Goal: Transaction & Acquisition: Purchase product/service

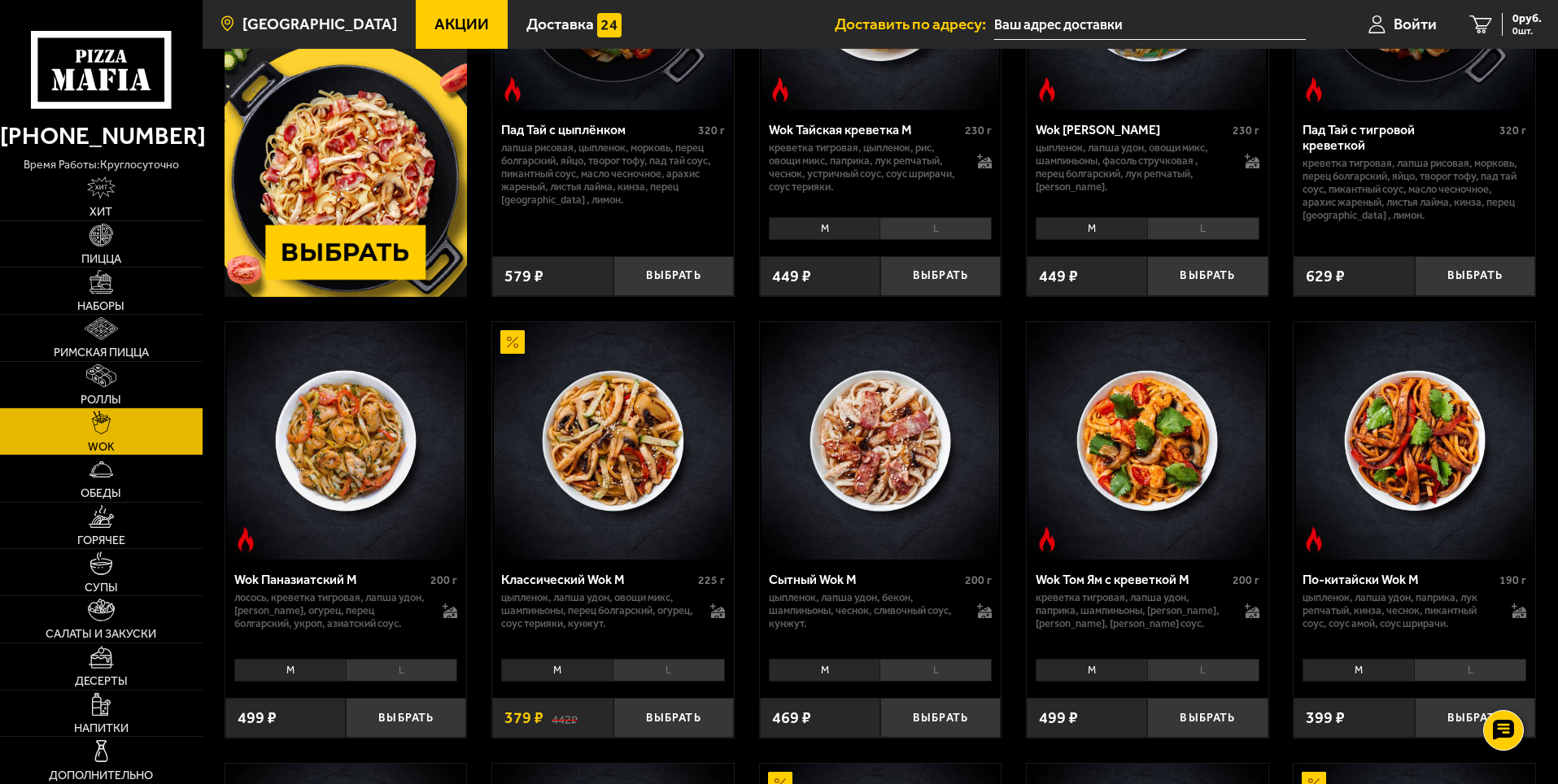
scroll to position [244, 0]
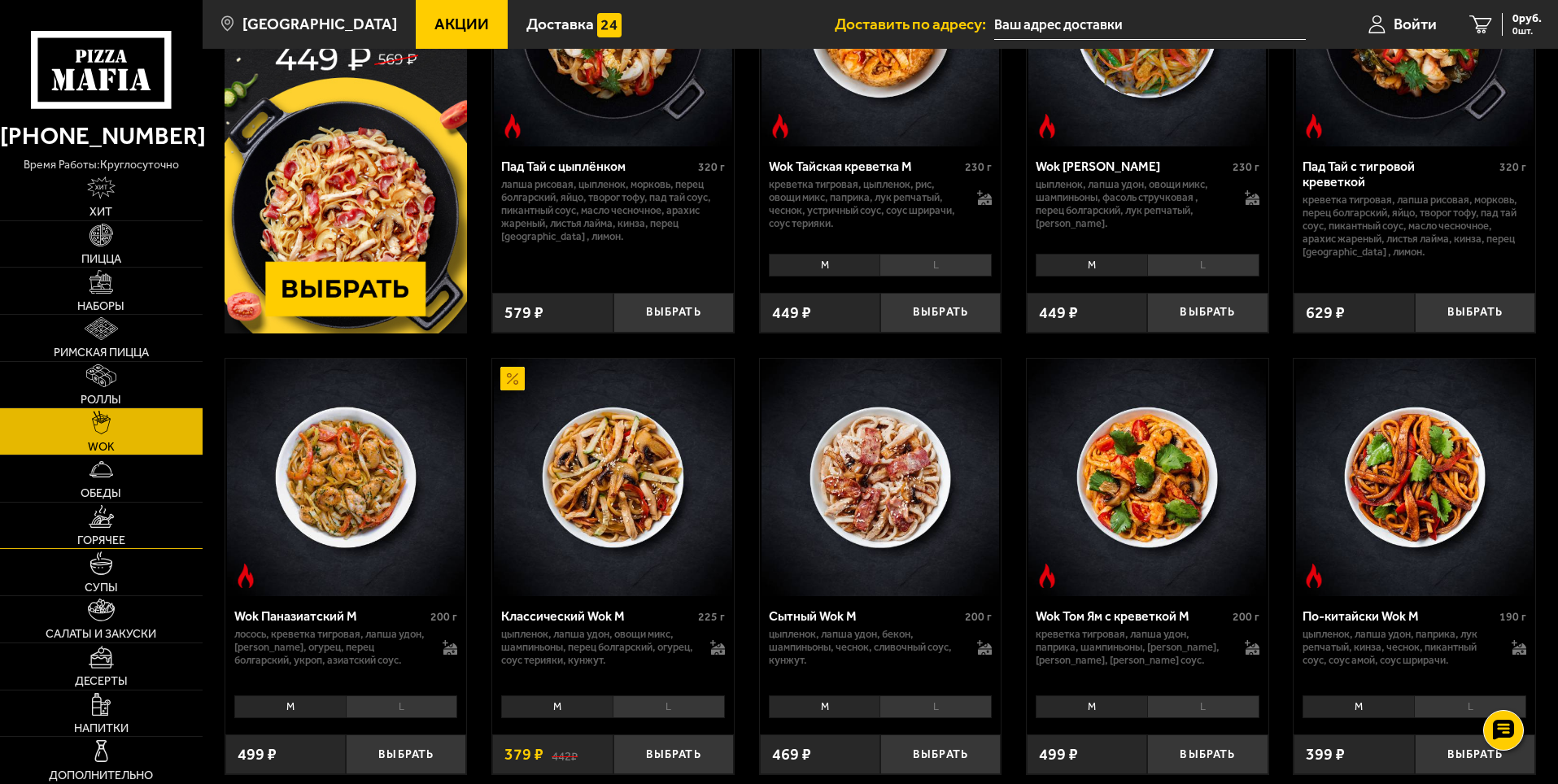
click at [144, 518] on link "Горячее" at bounding box center [101, 526] width 203 height 46
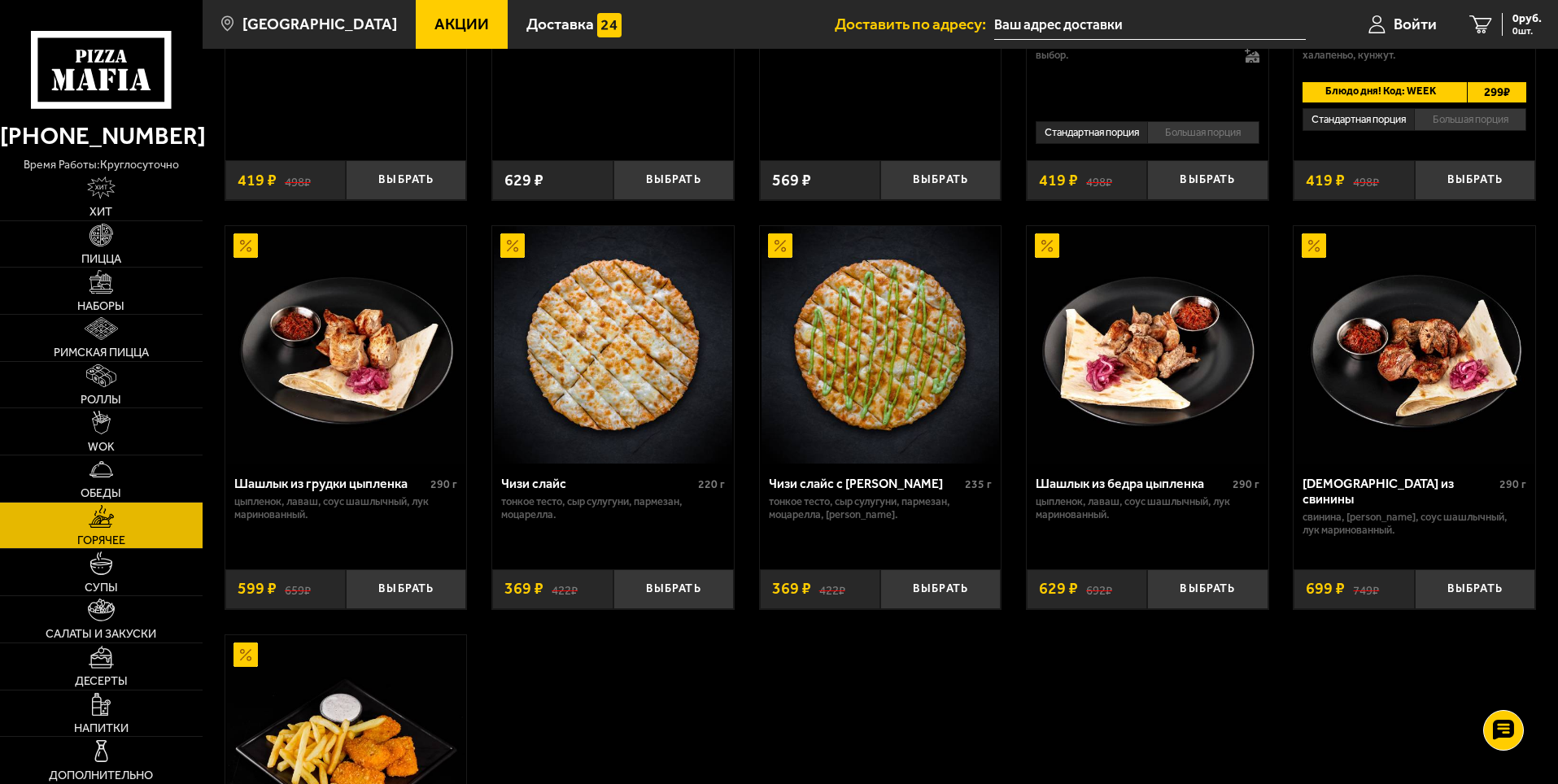
scroll to position [855, 0]
click at [122, 619] on link "Салаты и закуски" at bounding box center [101, 620] width 203 height 46
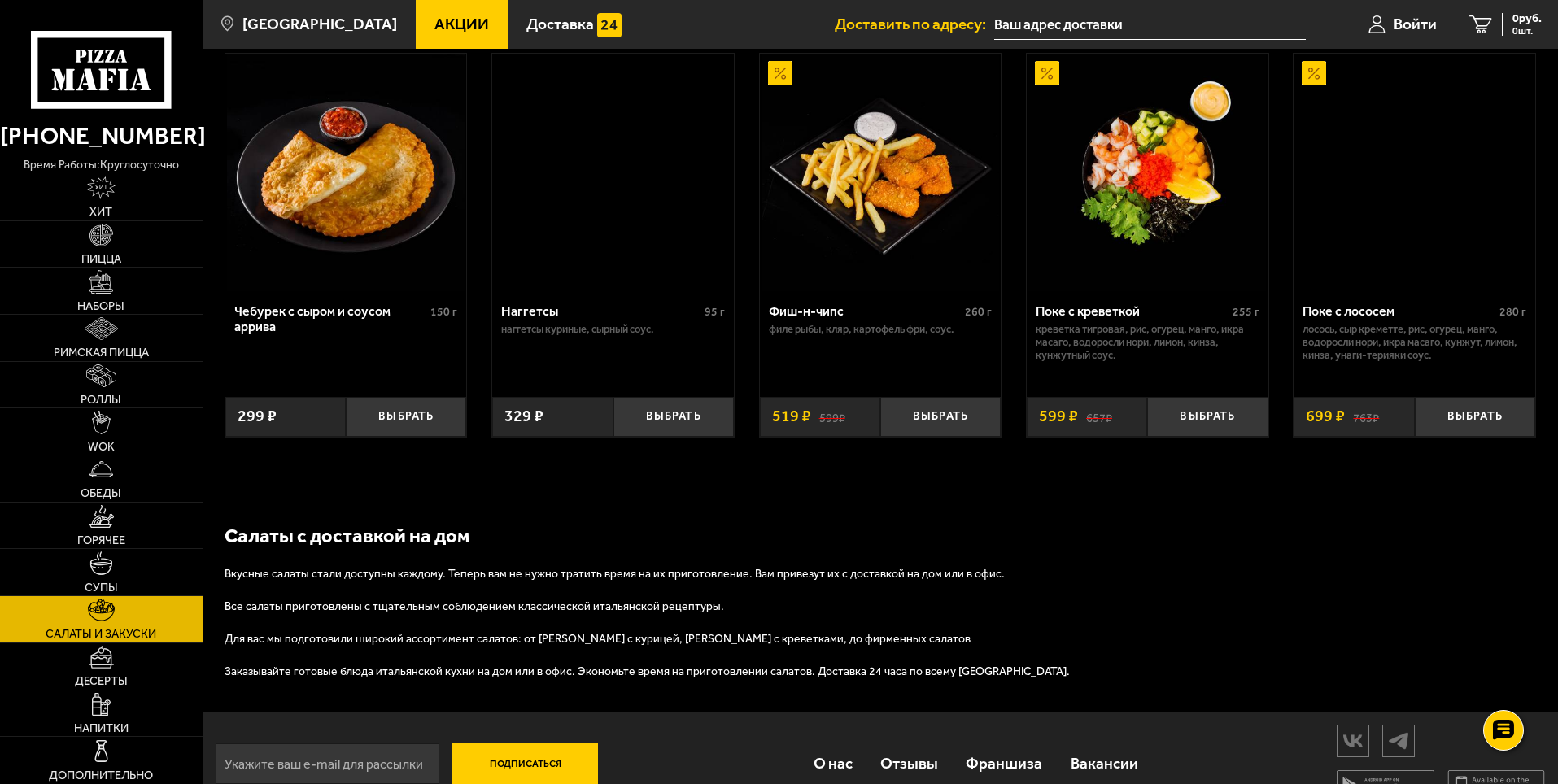
scroll to position [1065, 0]
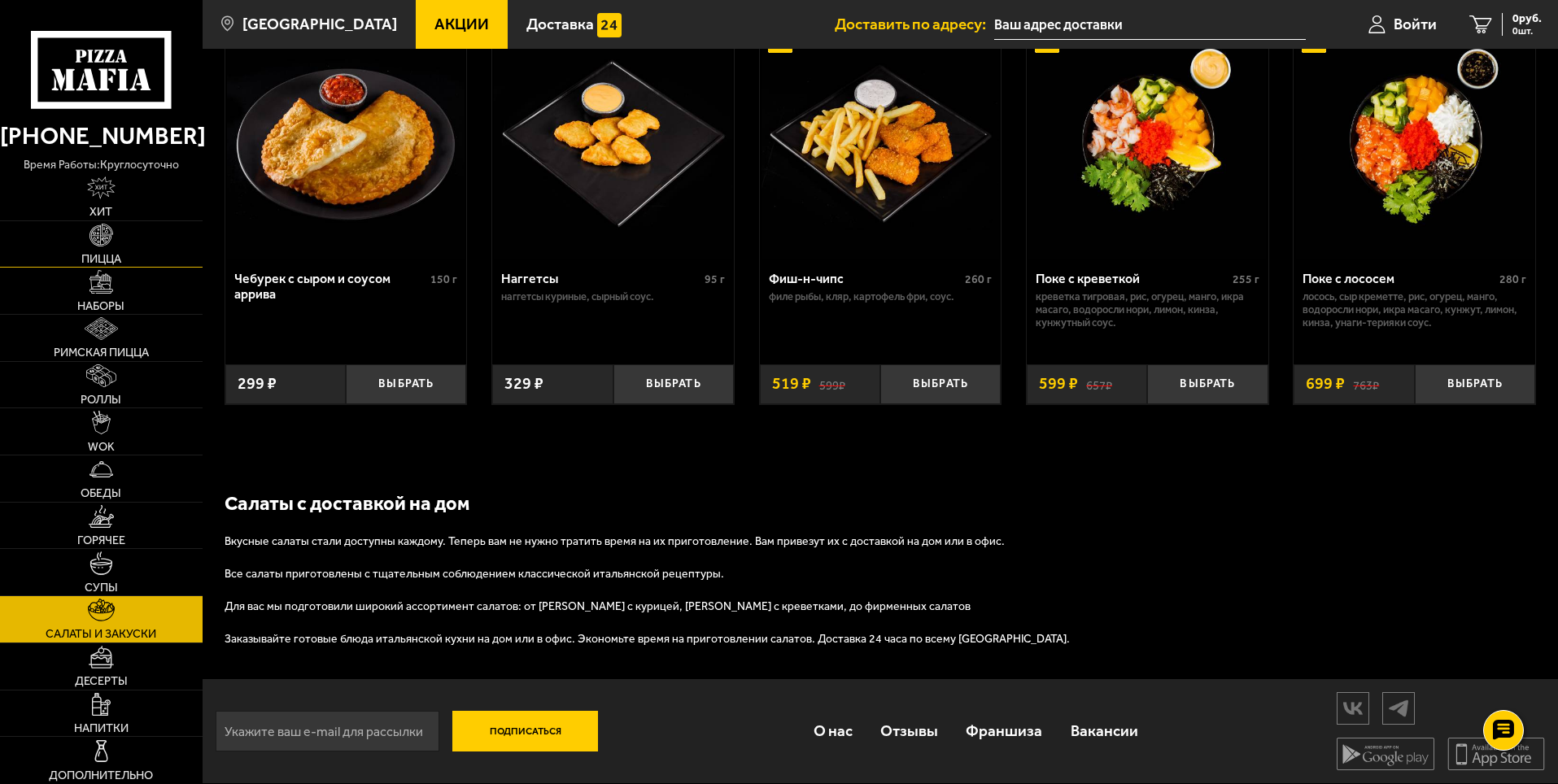
click at [114, 242] on link "Пицца" at bounding box center [101, 244] width 203 height 46
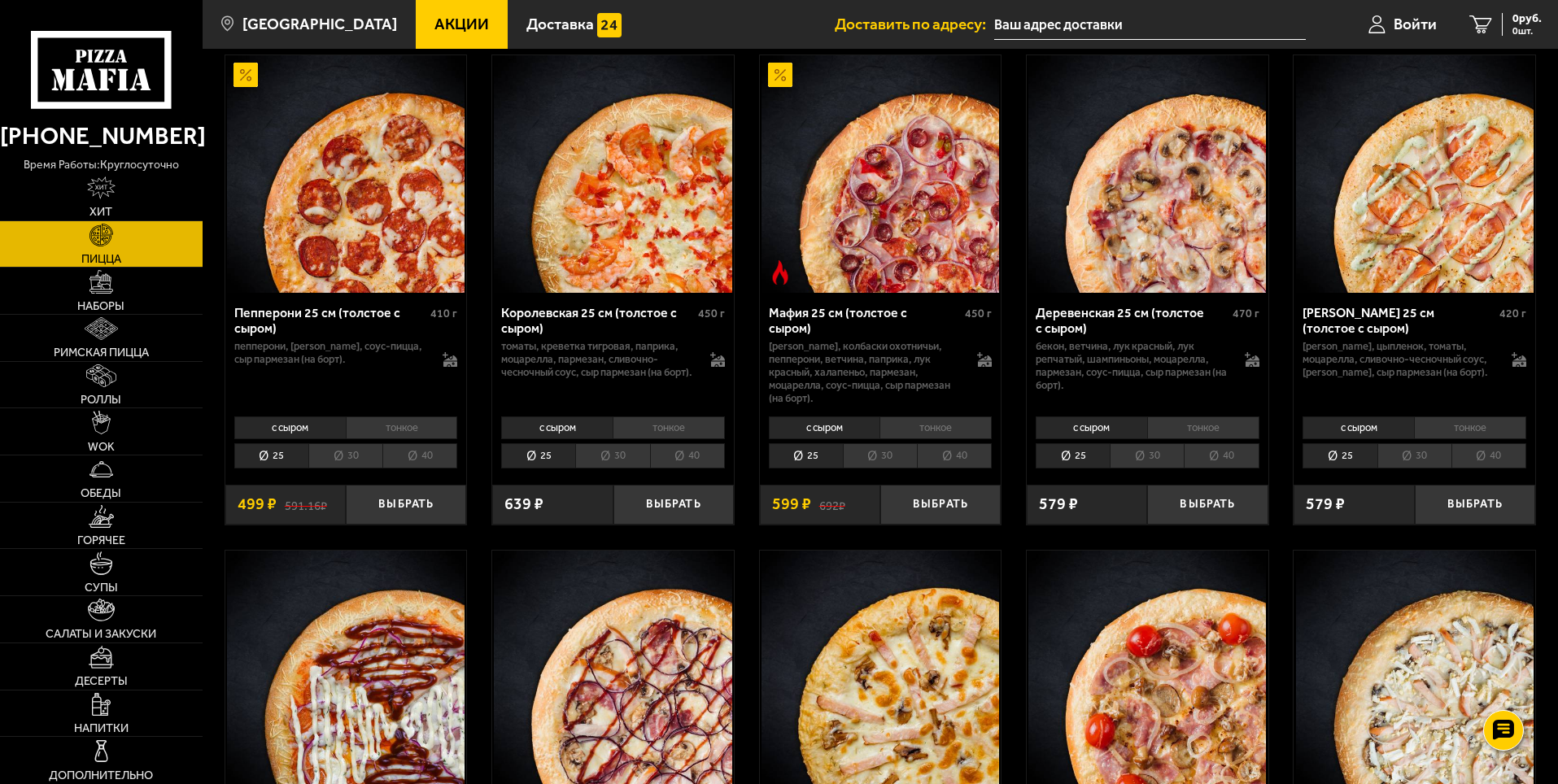
scroll to position [2115, 0]
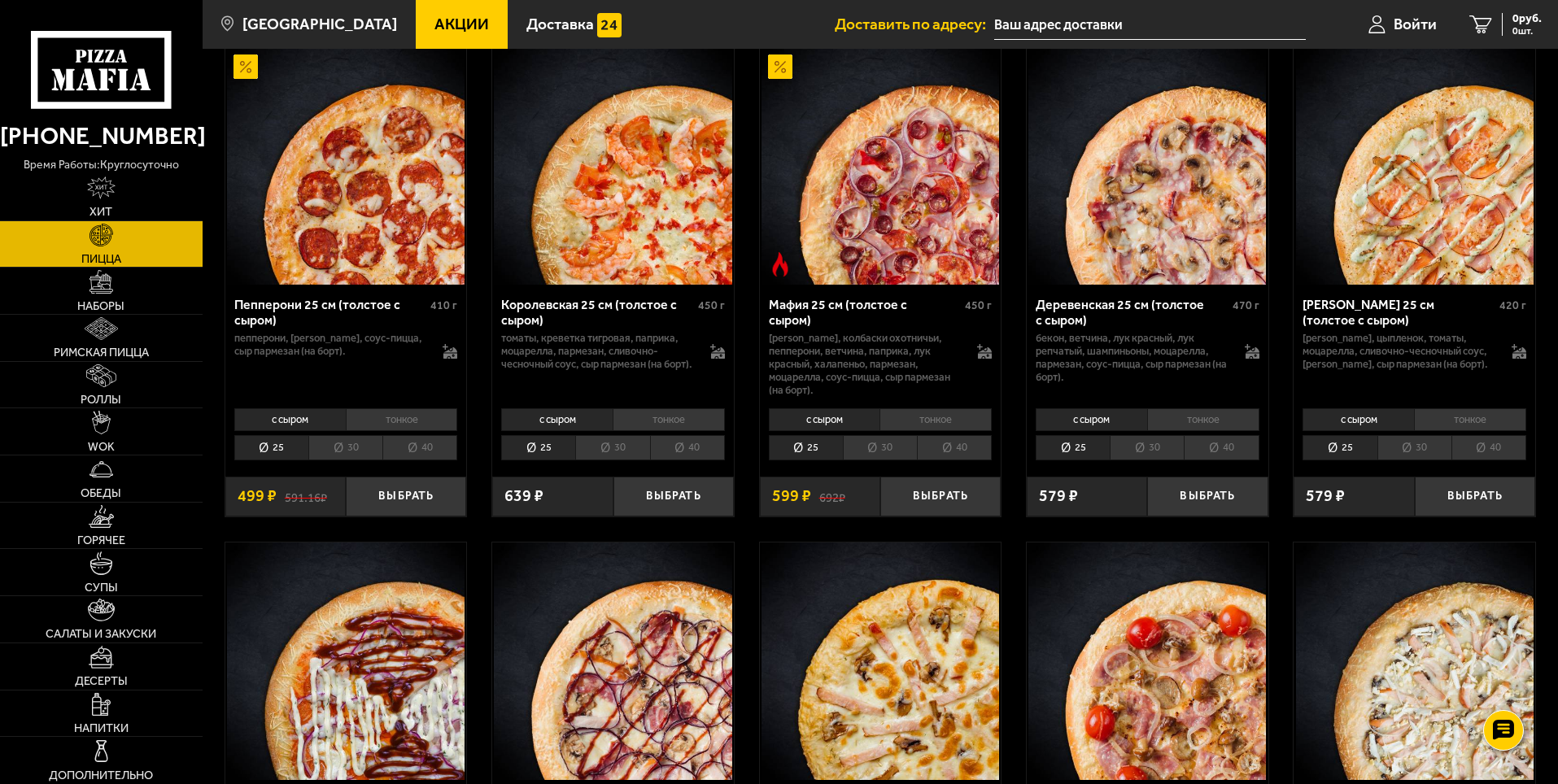
click at [411, 444] on li "40" at bounding box center [420, 447] width 75 height 25
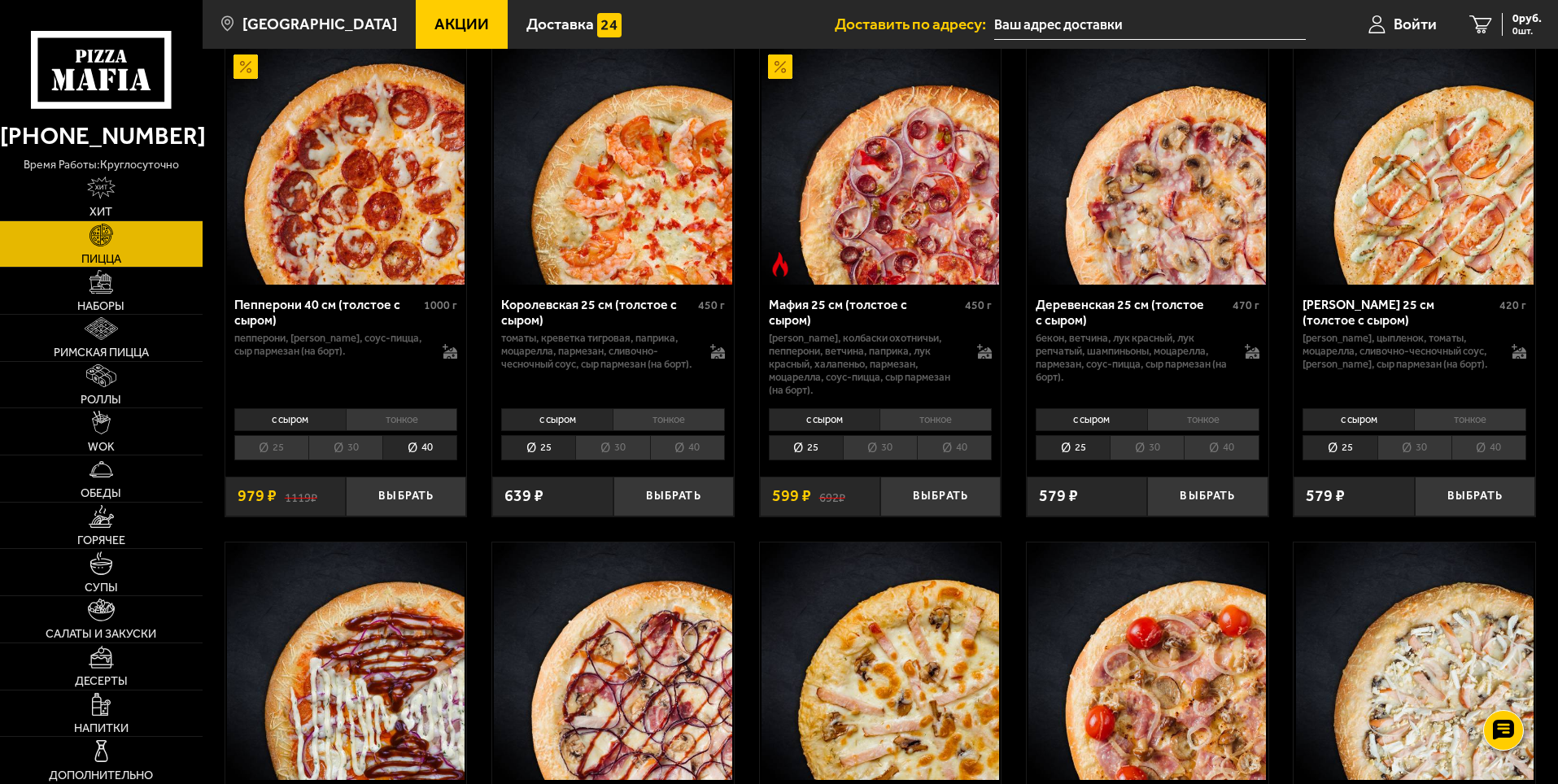
click at [268, 458] on li "25" at bounding box center [271, 447] width 74 height 25
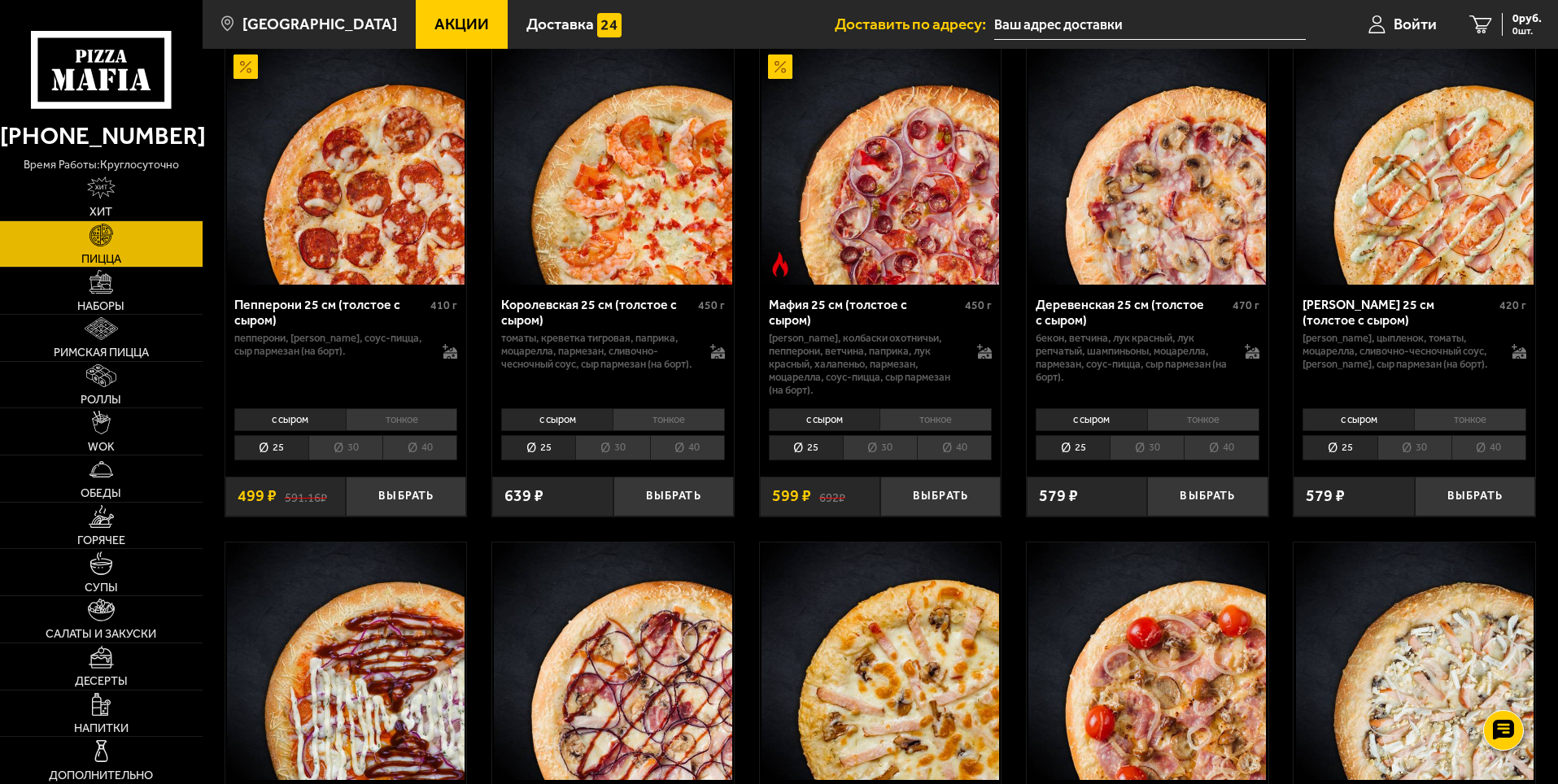
click at [357, 444] on li "30" at bounding box center [346, 447] width 74 height 25
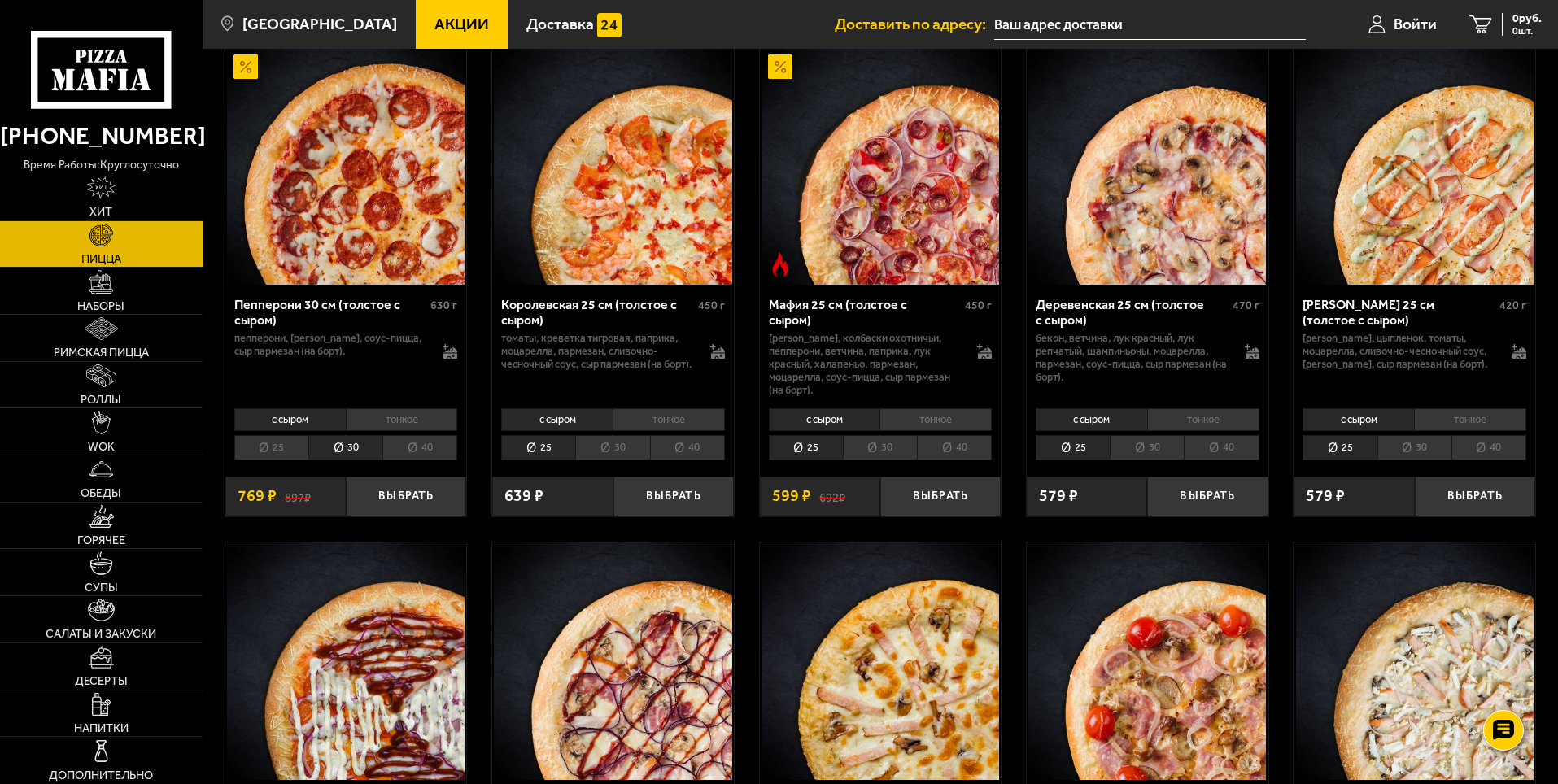
click at [284, 452] on li "25" at bounding box center [271, 447] width 74 height 25
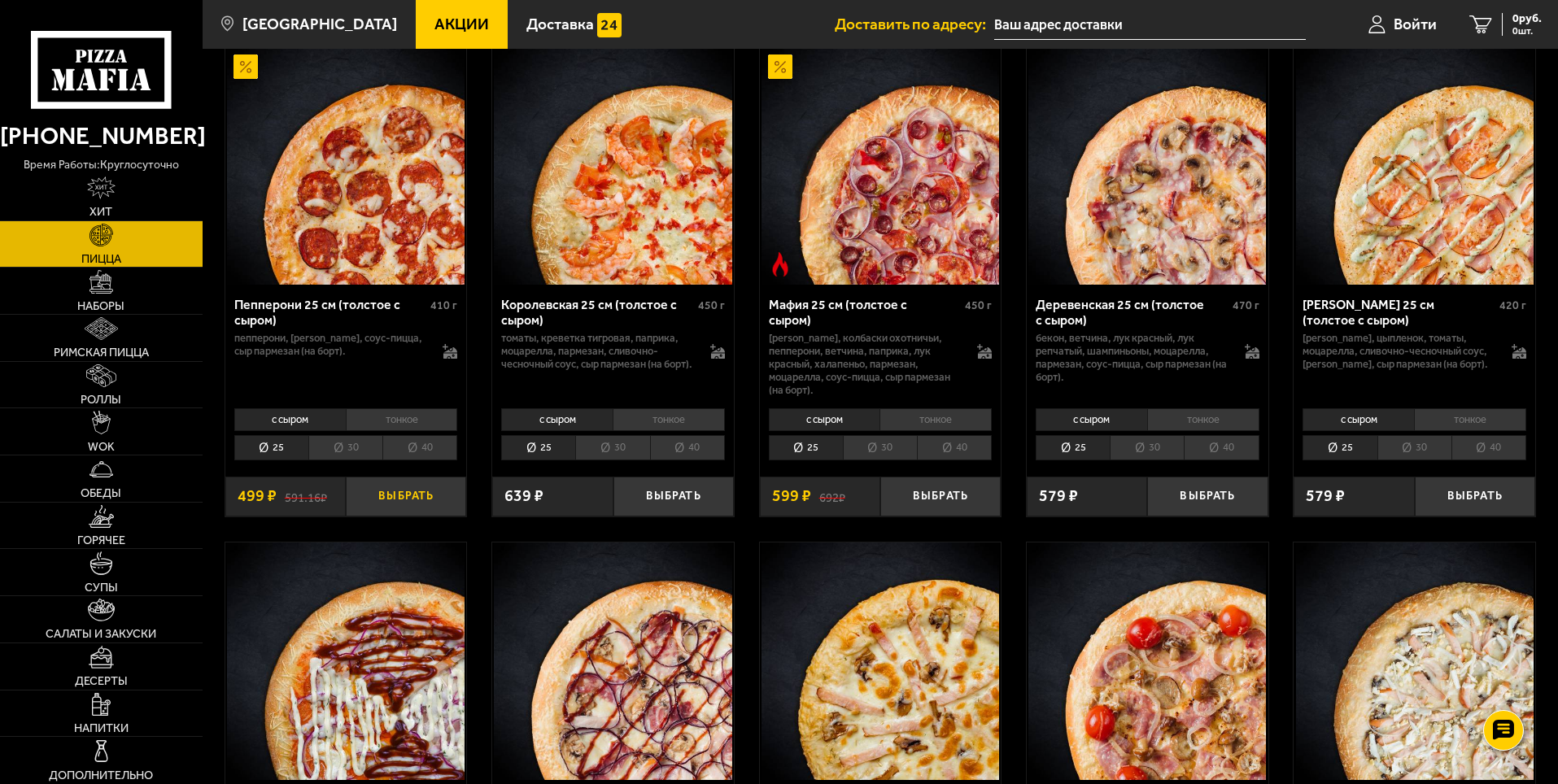
click at [418, 505] on button "Выбрать" at bounding box center [406, 496] width 120 height 40
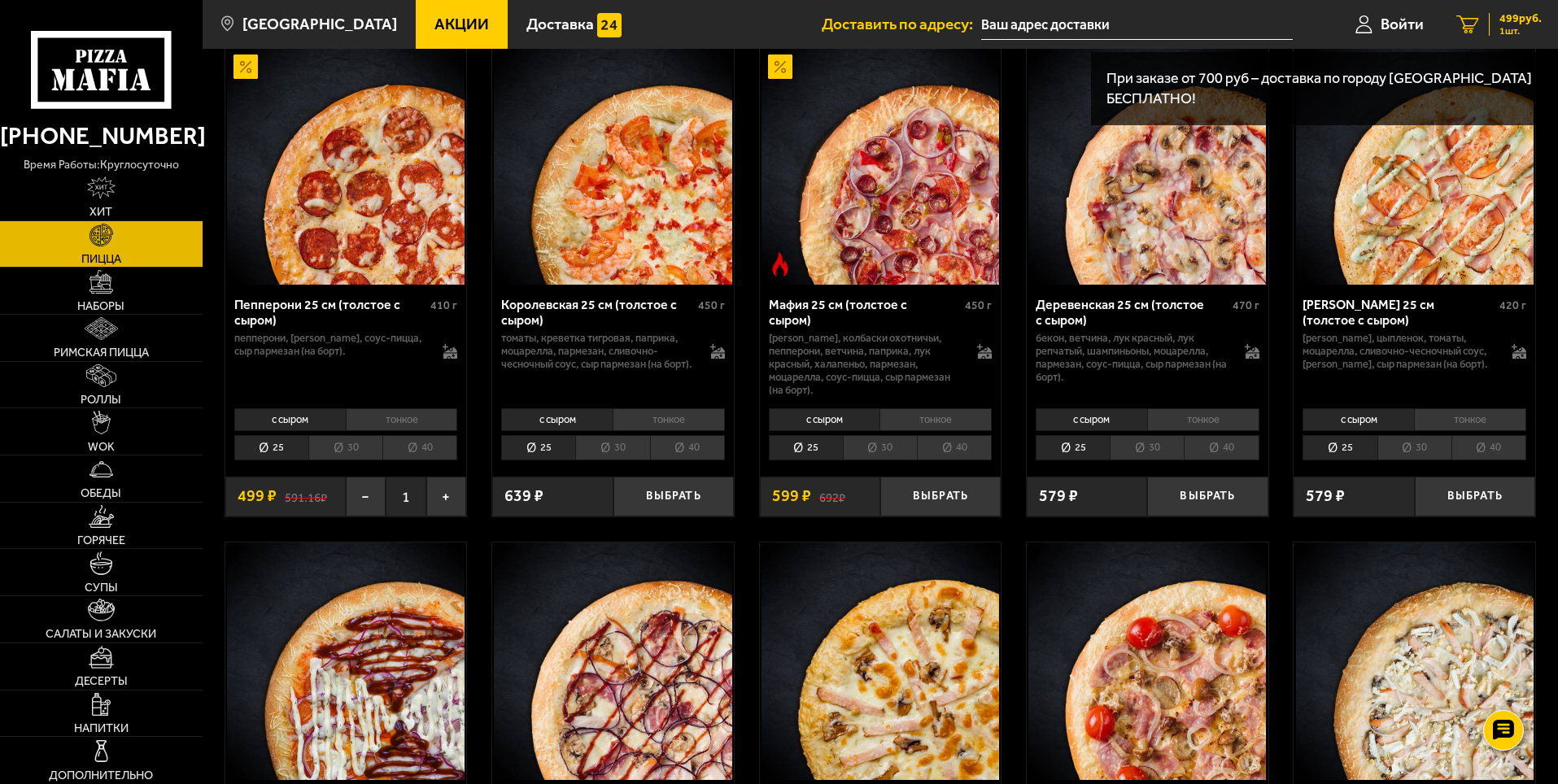
scroll to position [2110, 0]
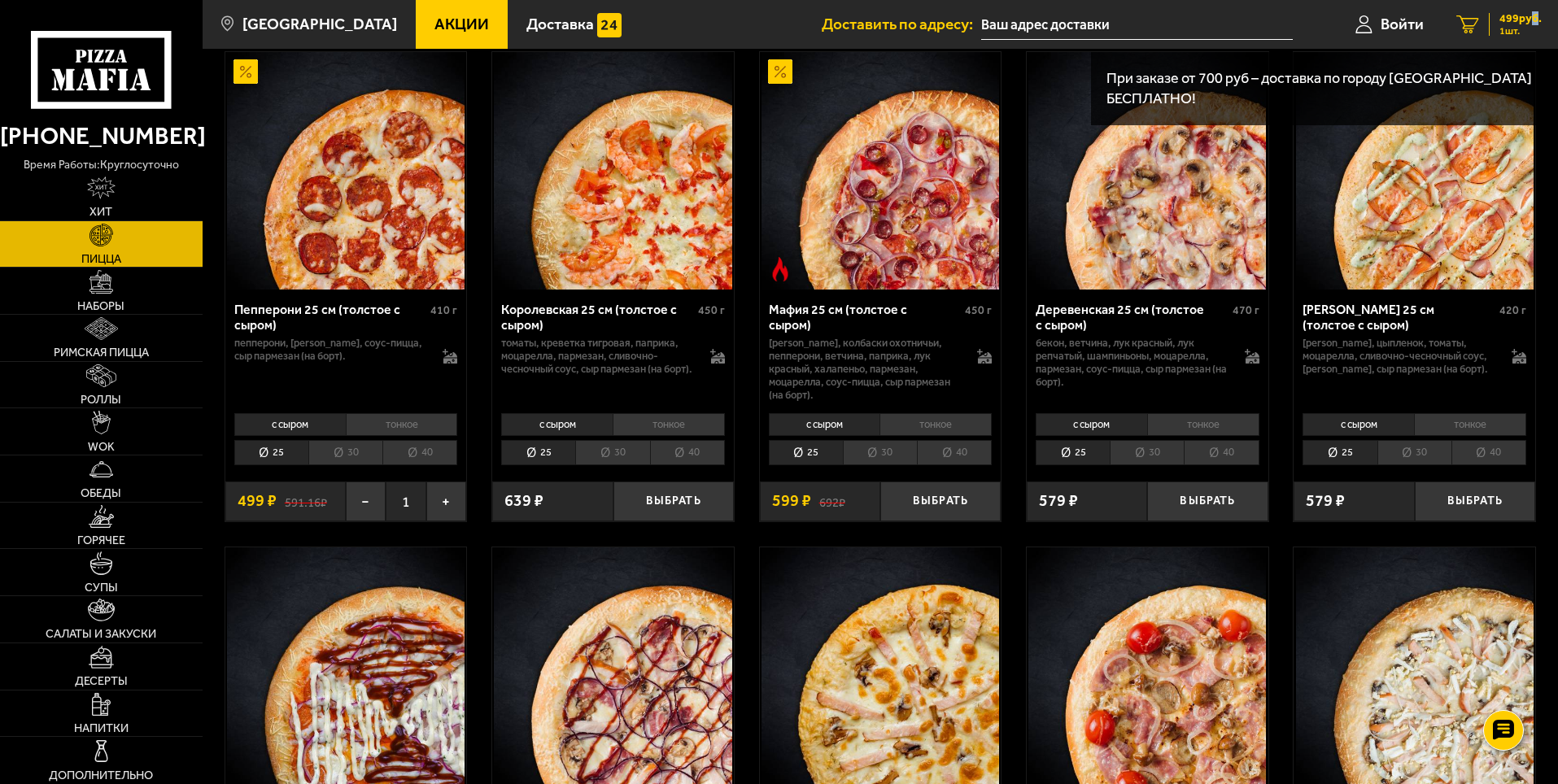
click at [1529, 13] on span "499 руб." at bounding box center [1520, 18] width 42 height 11
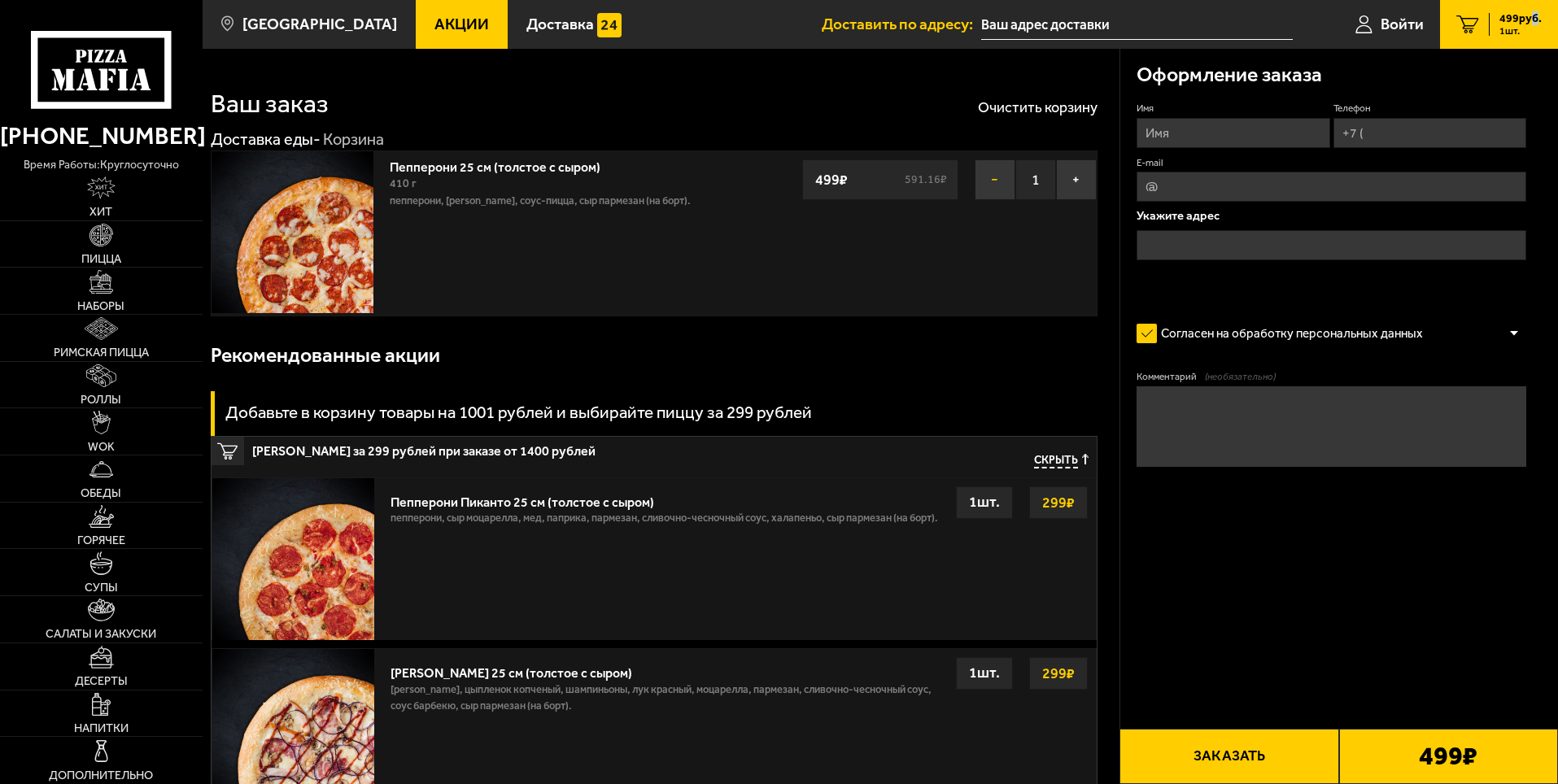
click at [974, 177] on button "−" at bounding box center [994, 179] width 40 height 40
